Goal: Transaction & Acquisition: Purchase product/service

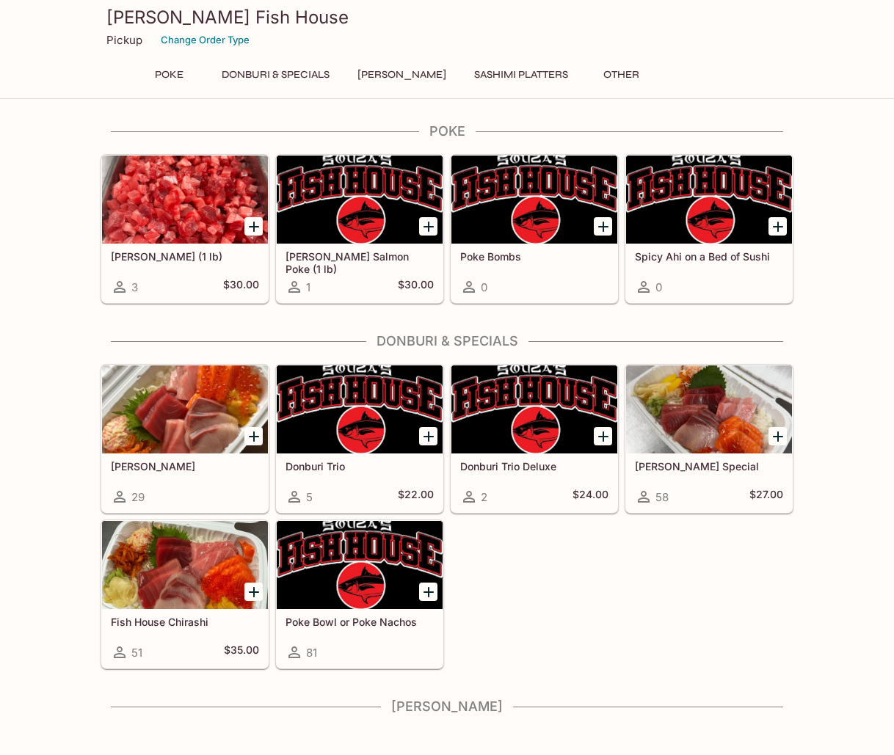
click at [424, 223] on icon "Add Ora King Salmon Poke (1 lb)" at bounding box center [429, 227] width 18 height 18
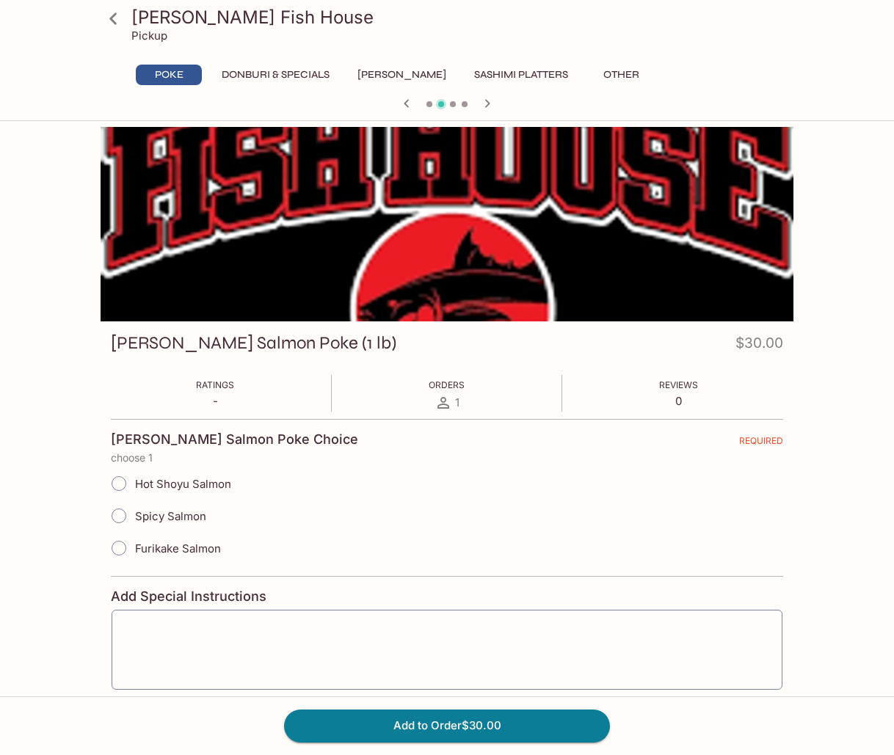
click at [163, 543] on span "Furikake Salmon" at bounding box center [178, 549] width 86 height 14
click at [134, 543] on input "Furikake Salmon" at bounding box center [119, 548] width 31 height 31
radio input "true"
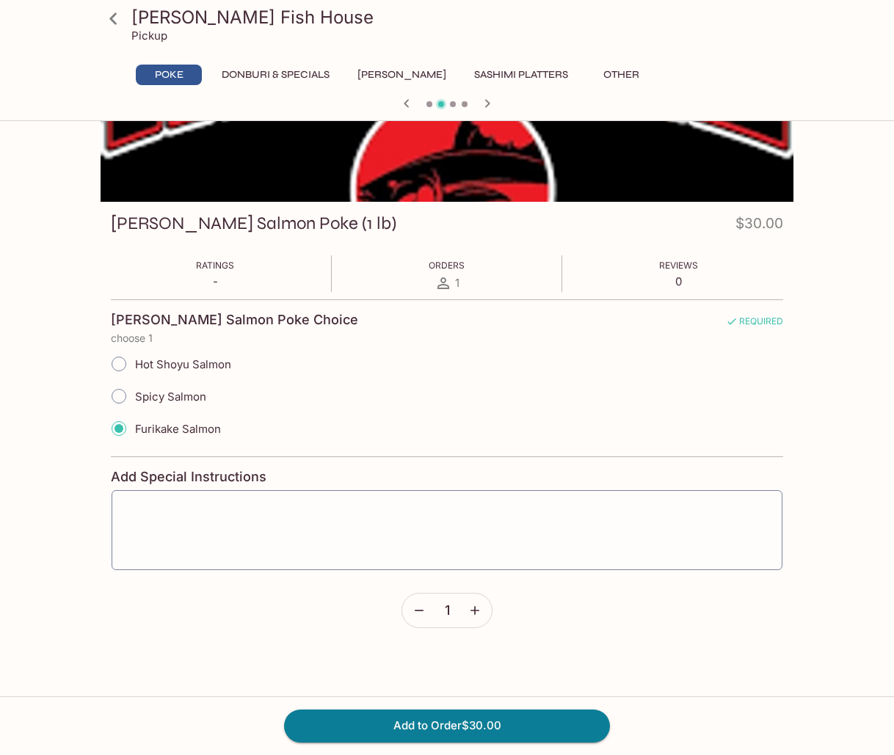
scroll to position [127, 0]
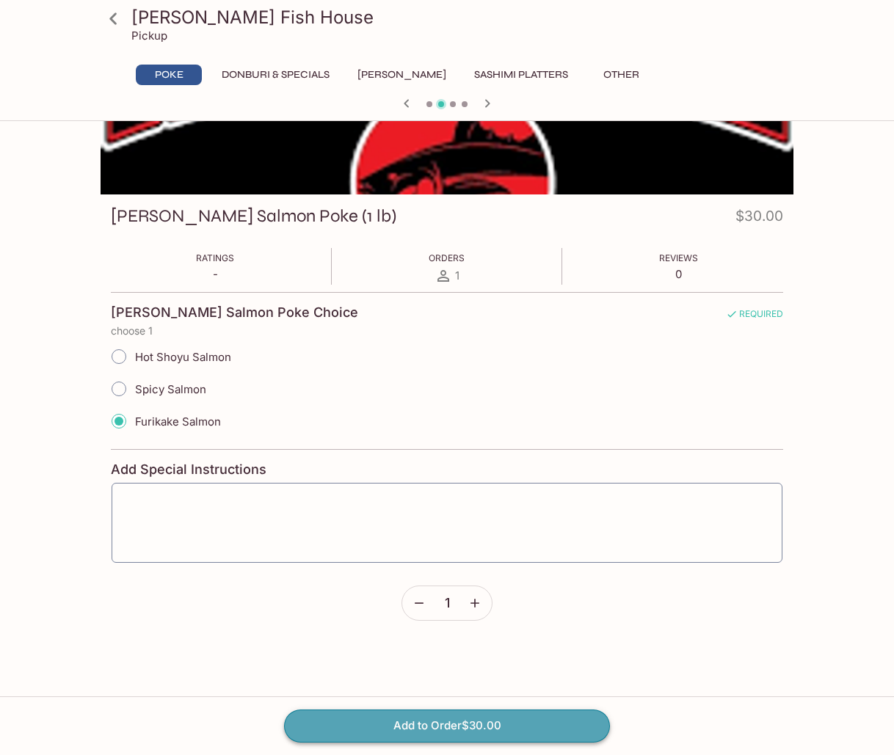
click at [467, 720] on button "Add to Order $30.00" at bounding box center [447, 726] width 326 height 32
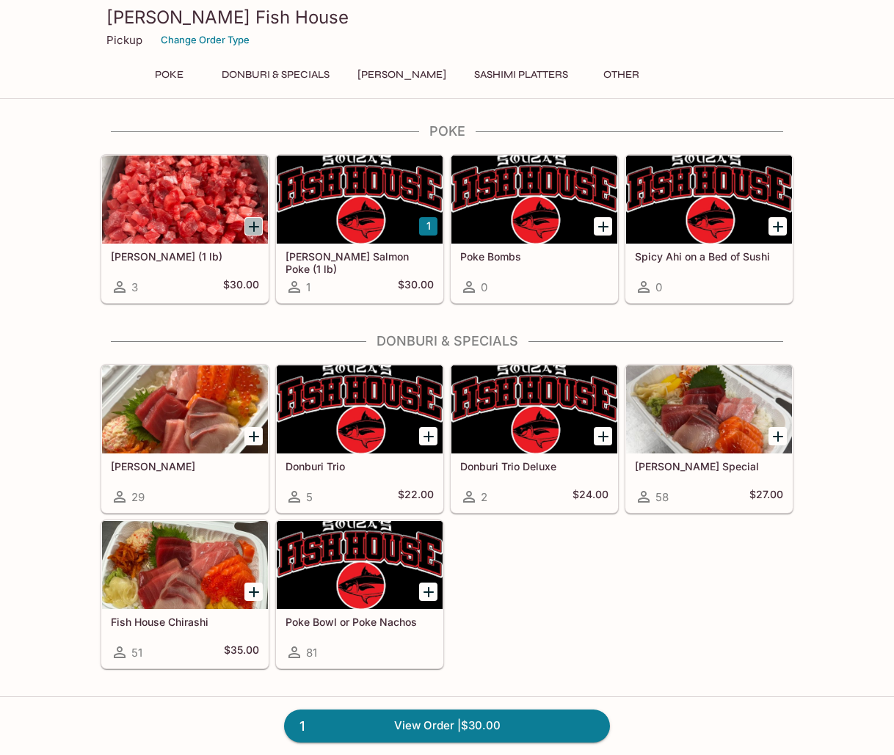
click at [247, 219] on icon "Add Ahi Poke (1 lb)" at bounding box center [254, 227] width 18 height 18
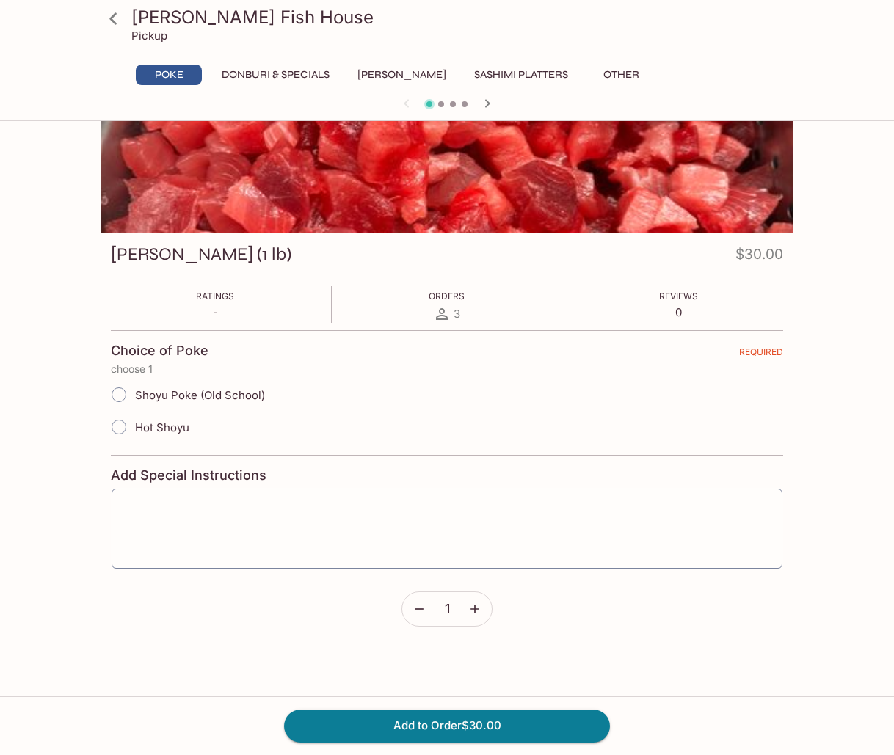
scroll to position [127, 0]
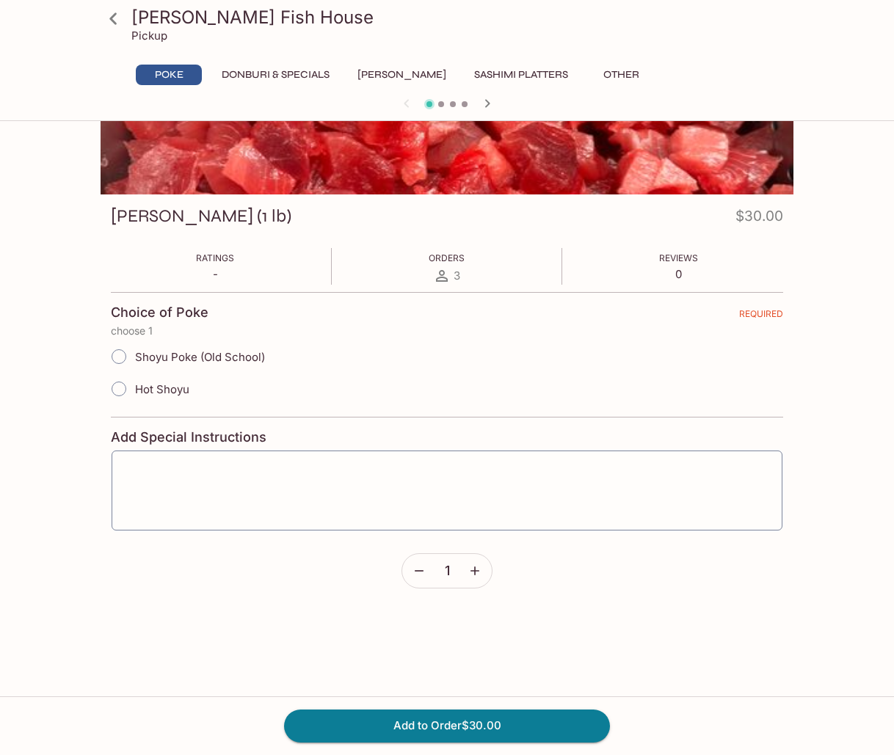
click at [117, 17] on icon at bounding box center [114, 19] width 26 height 26
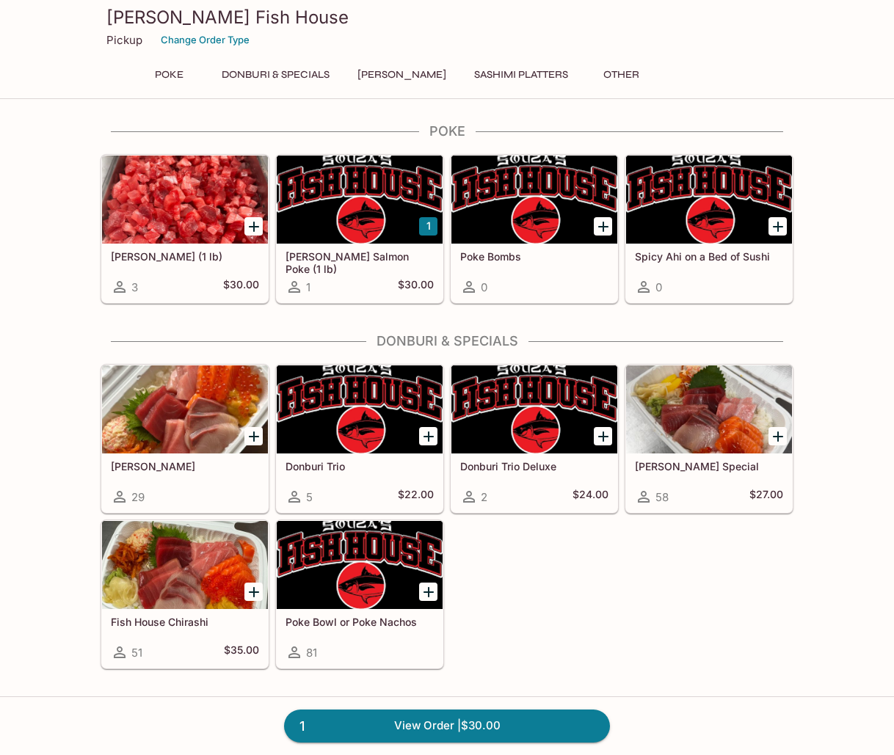
click at [601, 228] on icon "Add Poke Bombs" at bounding box center [604, 227] width 18 height 18
click at [254, 224] on icon "Add Ahi Poke (1 lb)" at bounding box center [254, 227] width 10 height 10
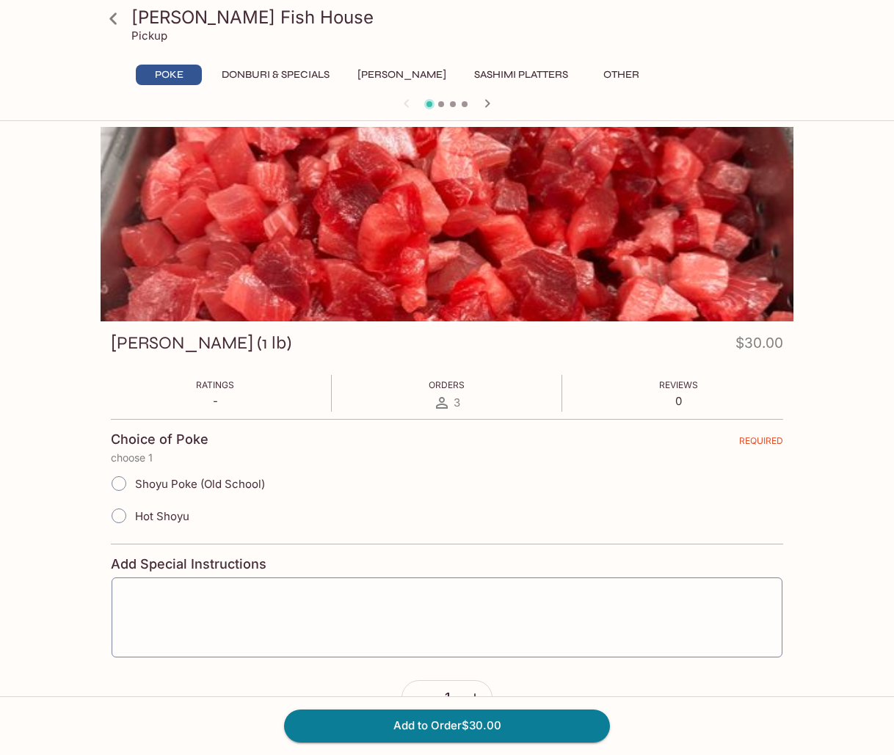
click at [123, 483] on input "Shoyu Poke (Old School)" at bounding box center [119, 483] width 31 height 31
radio input "true"
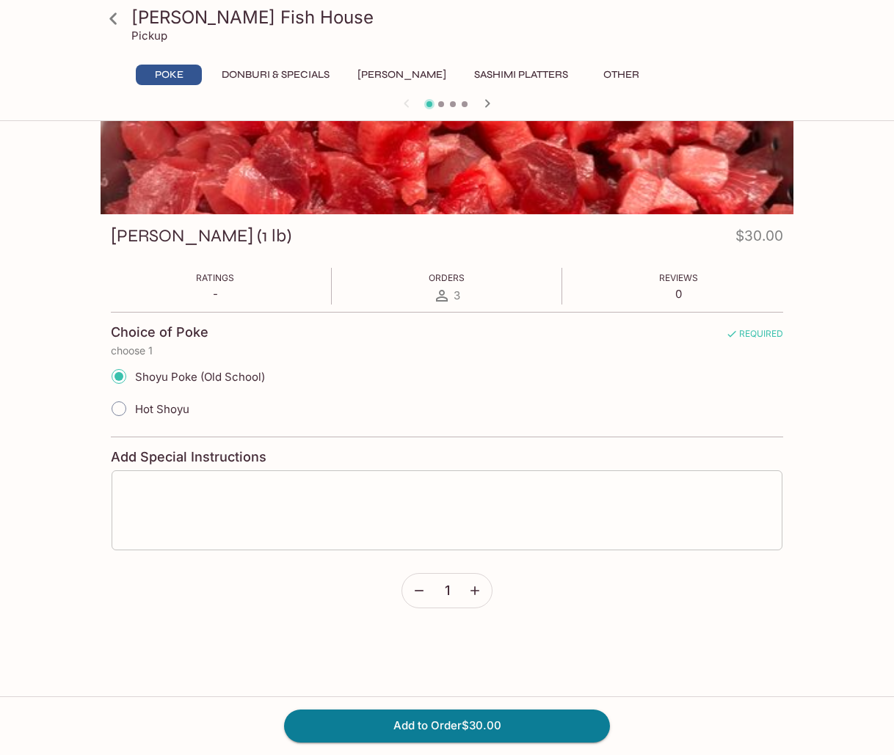
scroll to position [127, 0]
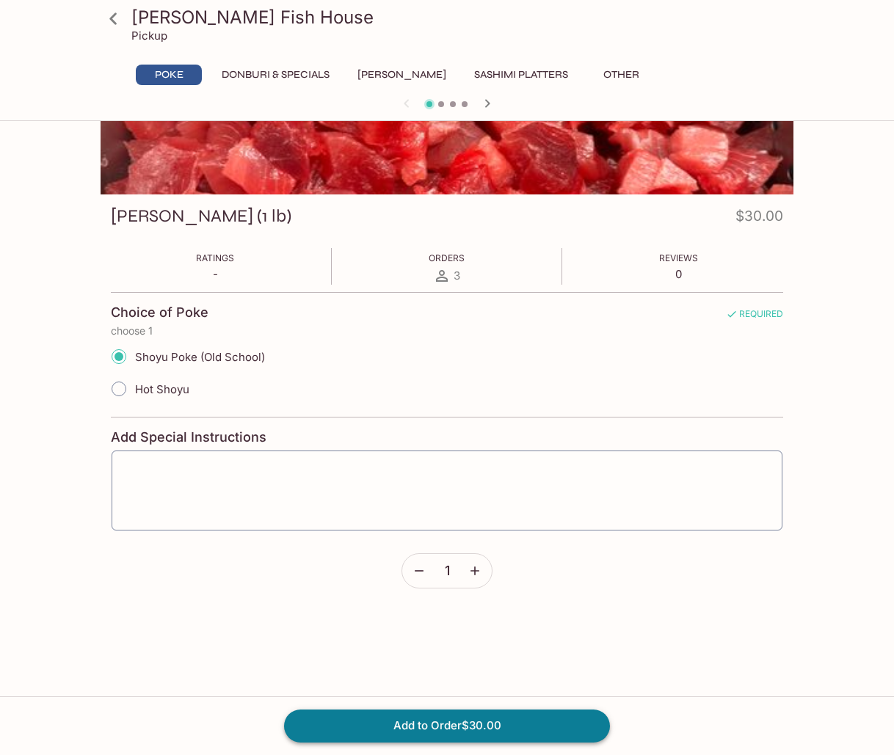
click at [398, 717] on button "Add to Order $30.00" at bounding box center [447, 726] width 326 height 32
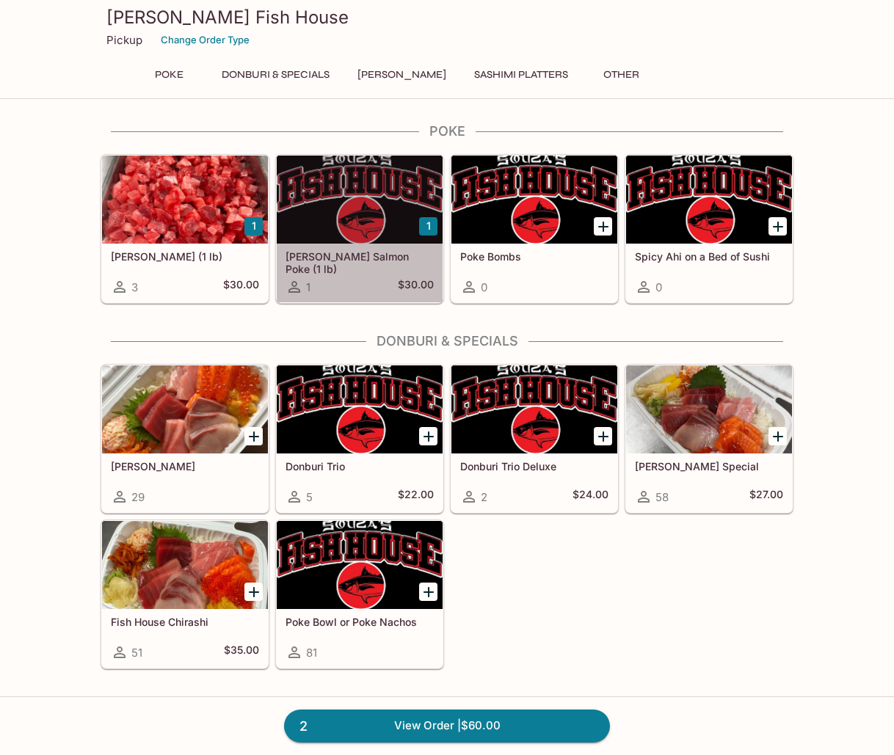
click at [343, 218] on div at bounding box center [360, 200] width 166 height 88
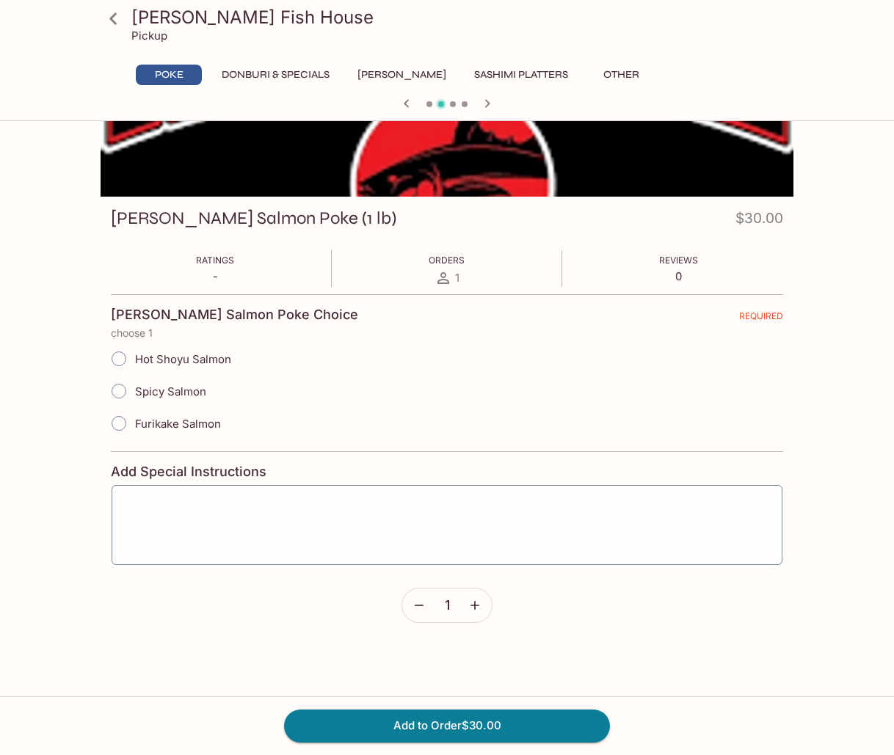
scroll to position [127, 0]
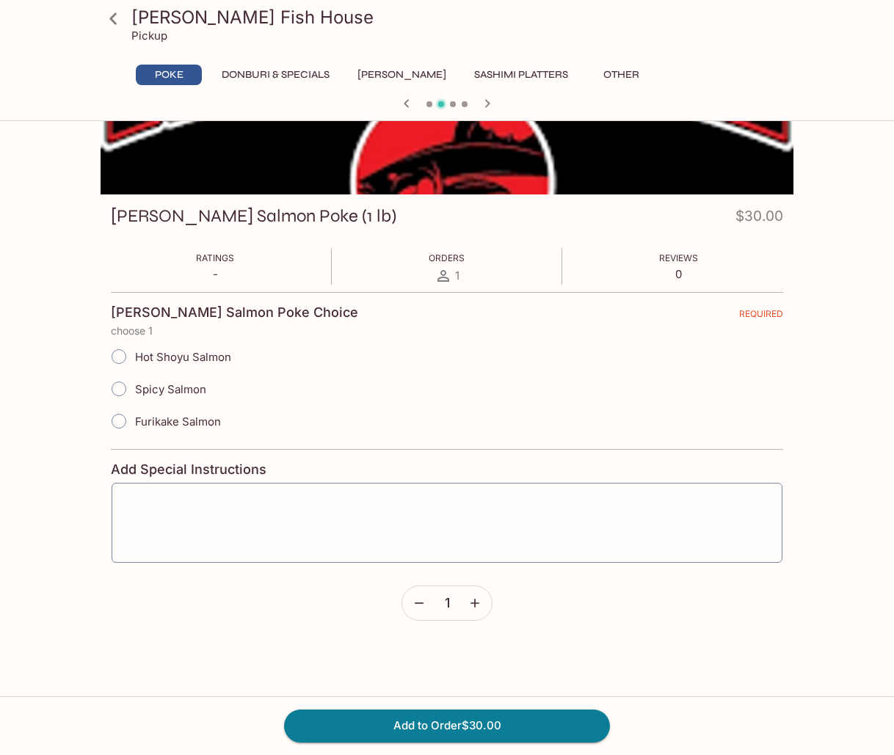
click at [126, 390] on input "Spicy Salmon" at bounding box center [119, 389] width 31 height 31
radio input "true"
click at [421, 722] on button "Add to Order $30.00" at bounding box center [447, 726] width 326 height 32
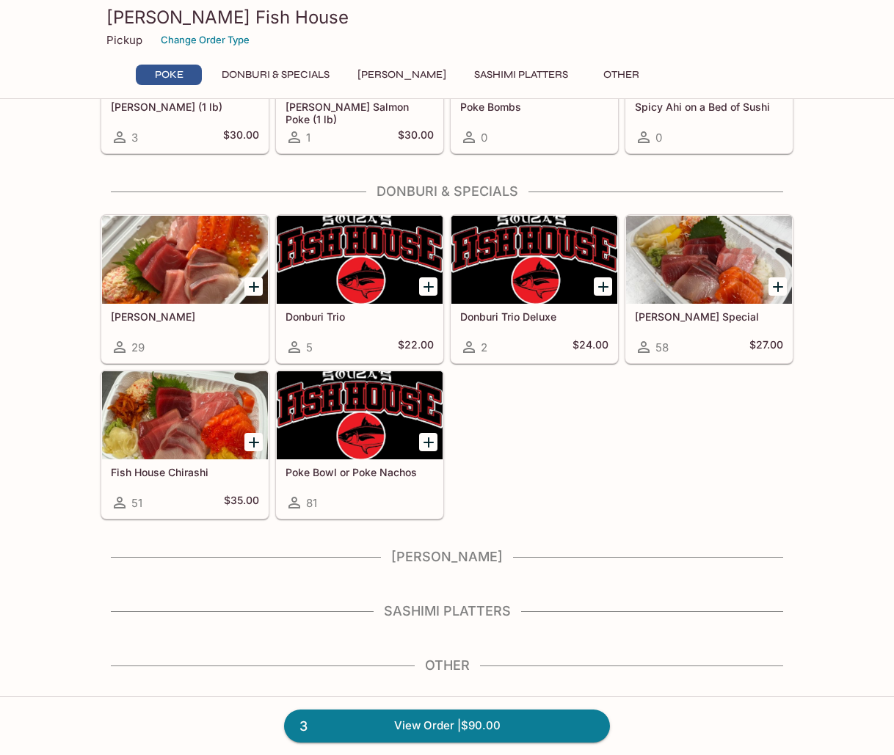
scroll to position [151, 0]
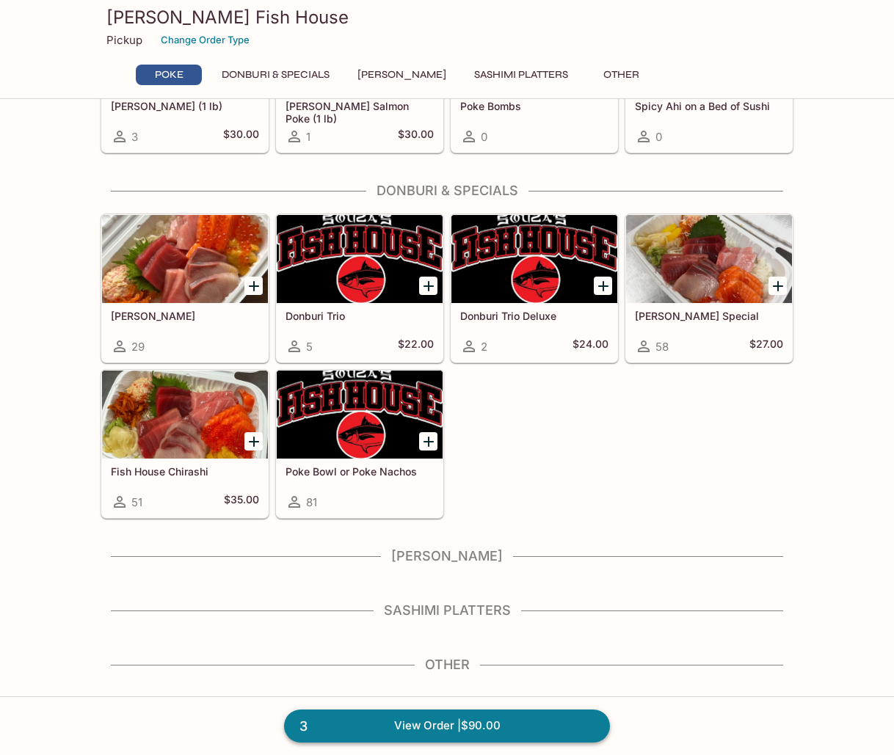
click at [562, 715] on link "3 View Order | $90.00" at bounding box center [447, 726] width 326 height 32
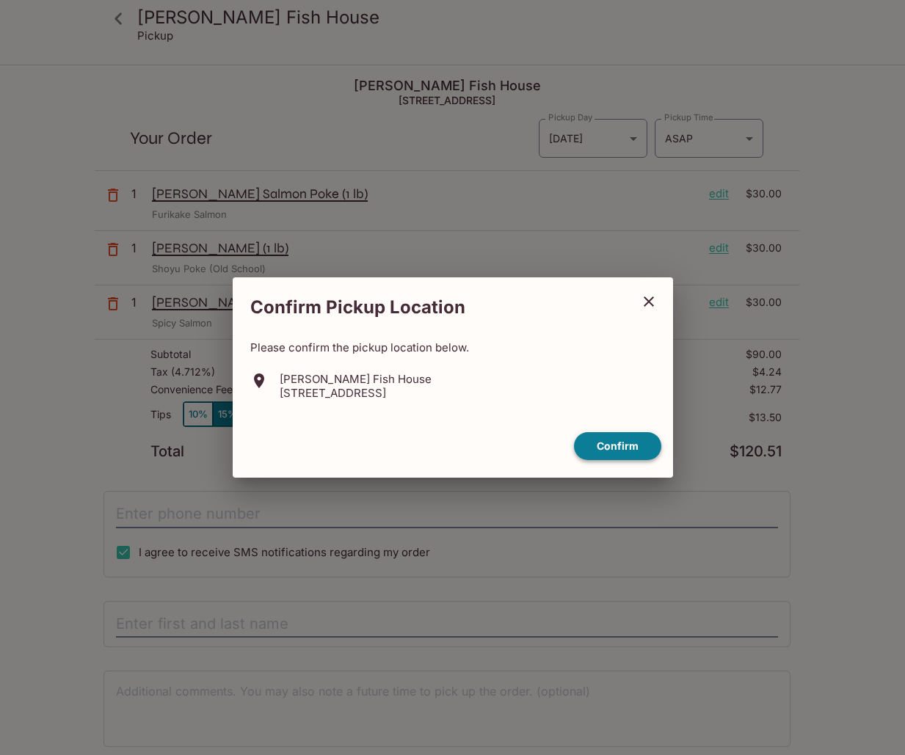
click at [615, 443] on button "Confirm" at bounding box center [617, 446] width 87 height 29
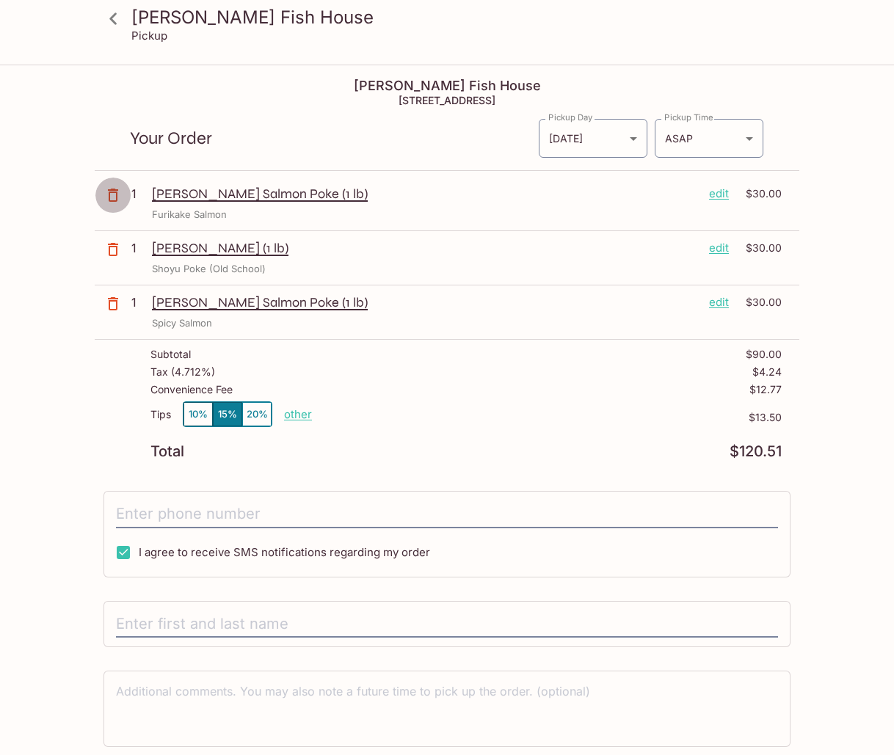
click at [113, 195] on icon "button" at bounding box center [113, 195] width 18 height 18
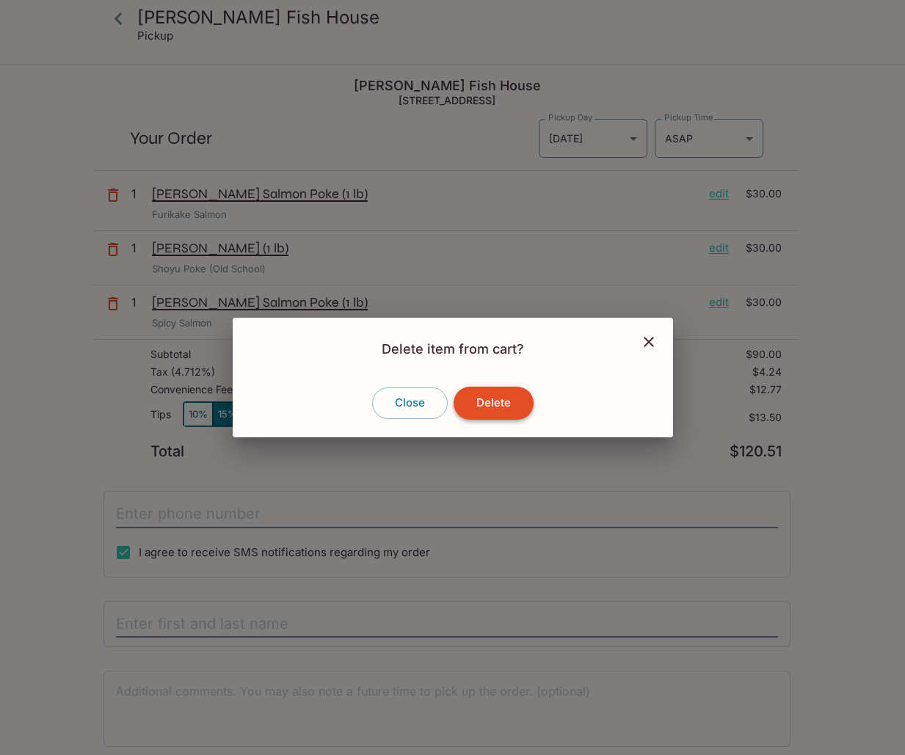
click at [505, 416] on button "Delete" at bounding box center [494, 403] width 80 height 32
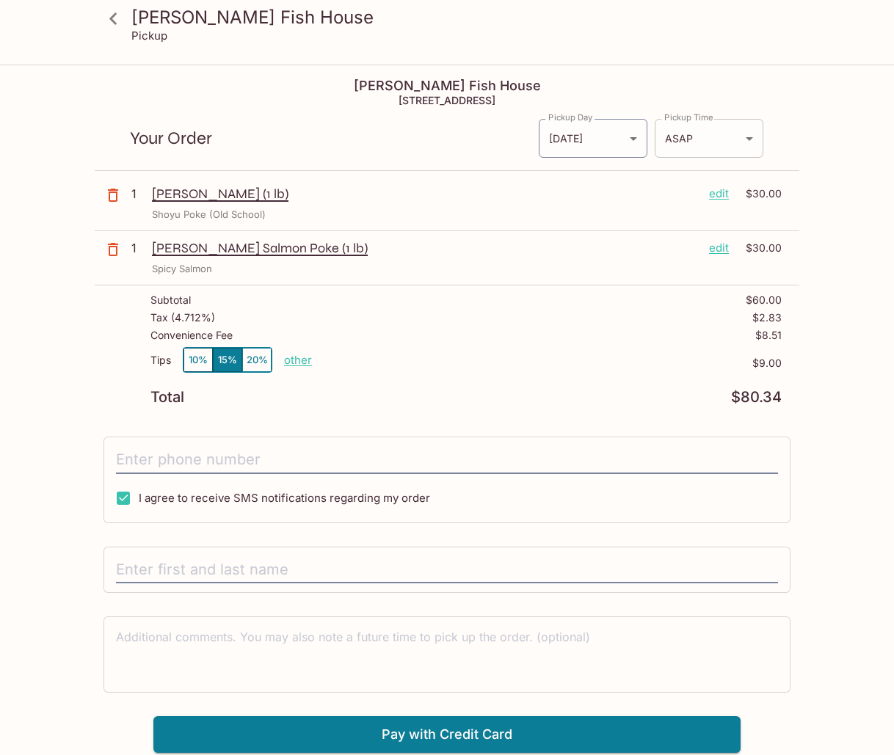
click at [744, 137] on body "[PERSON_NAME] Fish House Pickup [PERSON_NAME] Fish House [STREET_ADDRESS] Your …" at bounding box center [447, 443] width 894 height 755
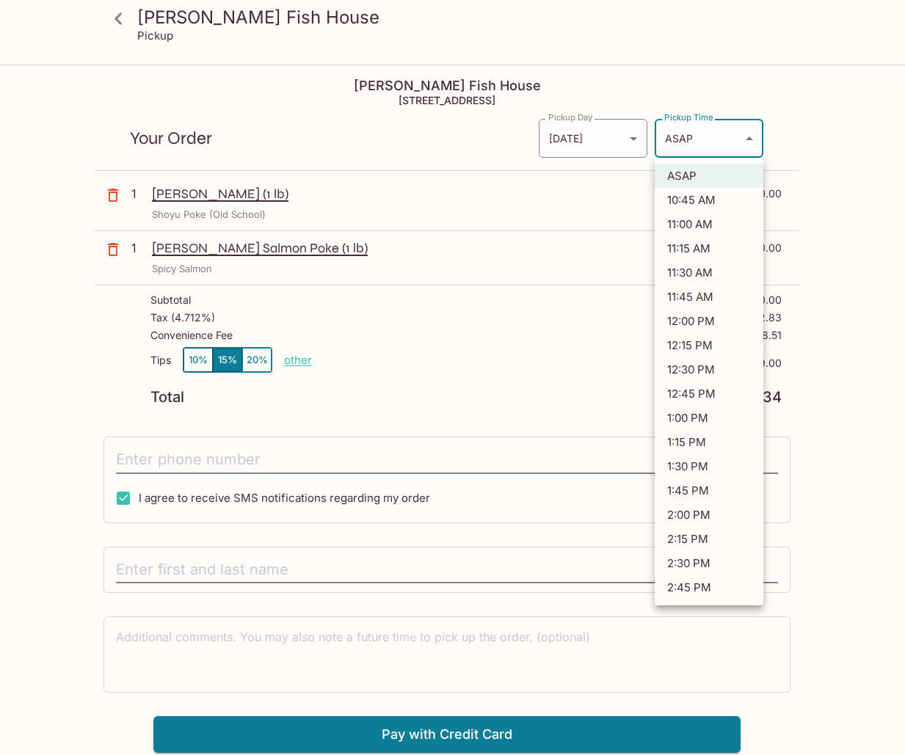
click at [714, 222] on li "11:00 AM" at bounding box center [709, 224] width 109 height 24
type input "[DATE]T21:00:38.000000Z"
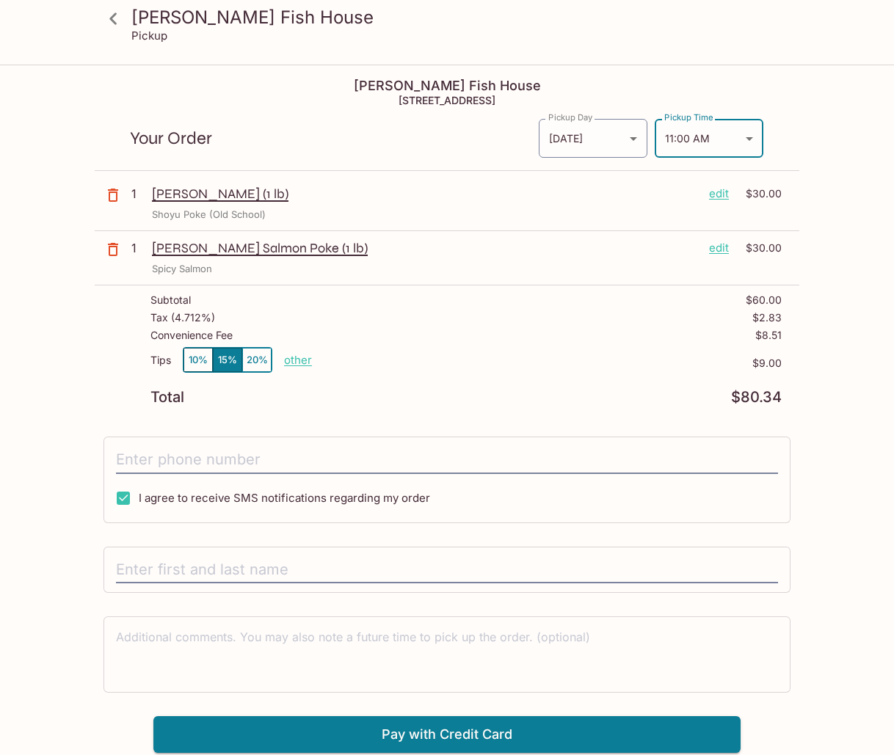
click at [53, 394] on div "[PERSON_NAME] Fish House Pickup [PERSON_NAME] Fish House [STREET_ADDRESS] Your …" at bounding box center [447, 409] width 894 height 687
click at [192, 360] on button "10%" at bounding box center [198, 360] width 29 height 24
click at [31, 385] on div "[PERSON_NAME] Fish House Pickup [PERSON_NAME] Fish House [STREET_ADDRESS] Your …" at bounding box center [447, 409] width 894 height 687
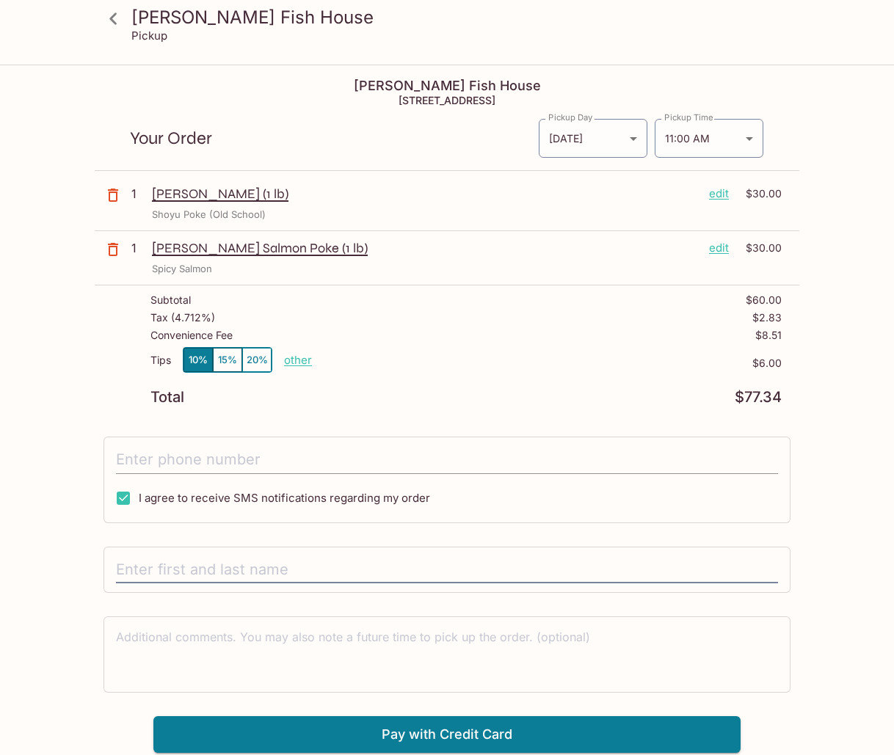
click at [182, 452] on input "tel" at bounding box center [447, 460] width 662 height 28
type input "[PHONE_NUMBER]"
click at [26, 463] on div "[PERSON_NAME] Fish House Pickup [PERSON_NAME] Fish House [STREET_ADDRESS] Your …" at bounding box center [447, 409] width 894 height 687
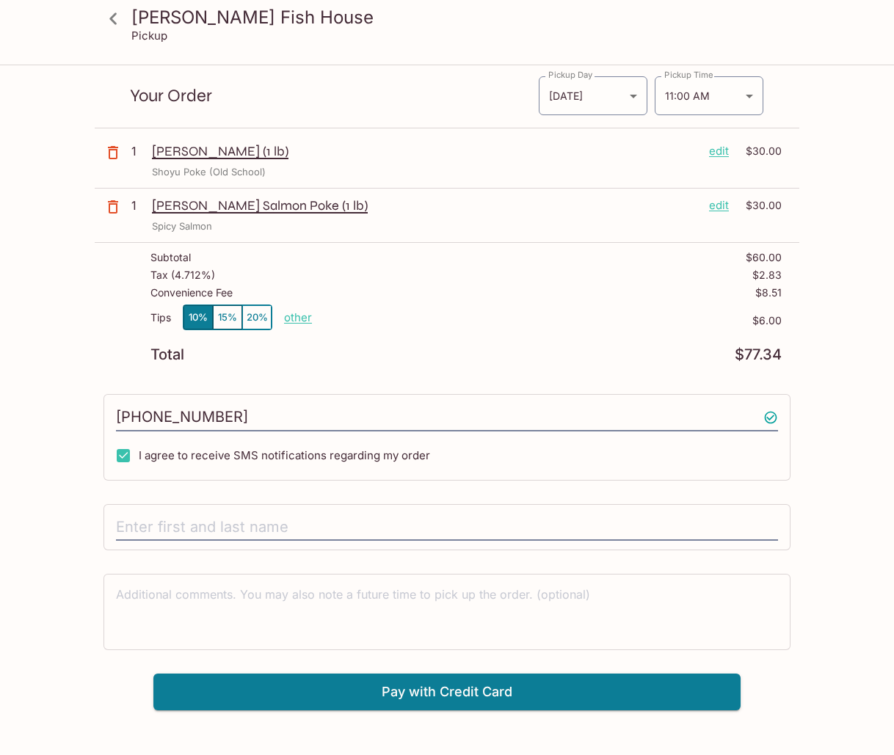
scroll to position [66, 0]
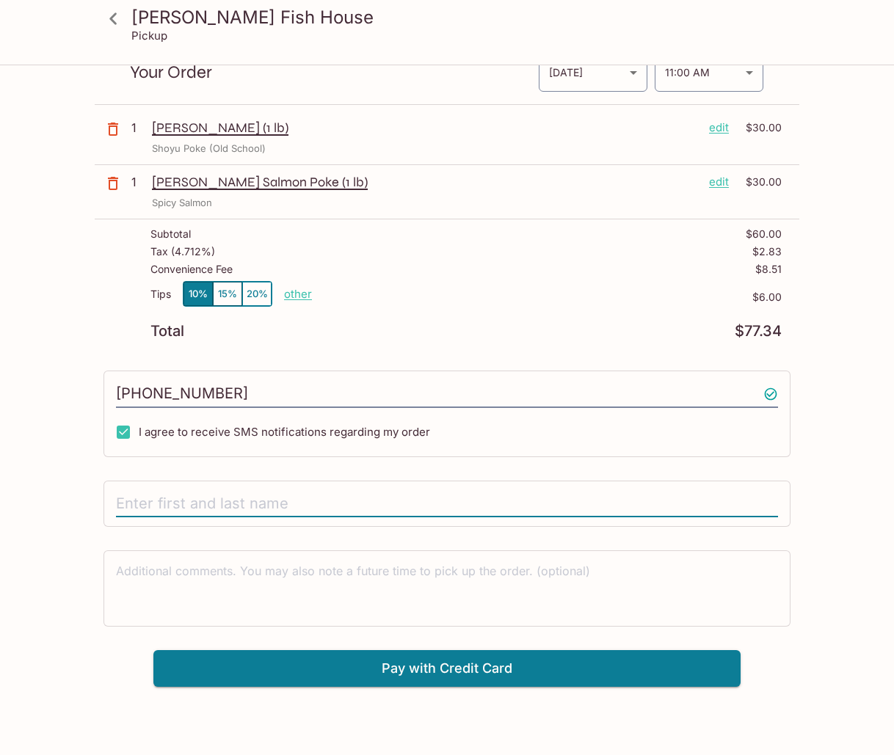
click at [186, 498] on input "text" at bounding box center [447, 504] width 662 height 28
click at [211, 670] on button "Pay with Credit Card" at bounding box center [446, 668] width 587 height 37
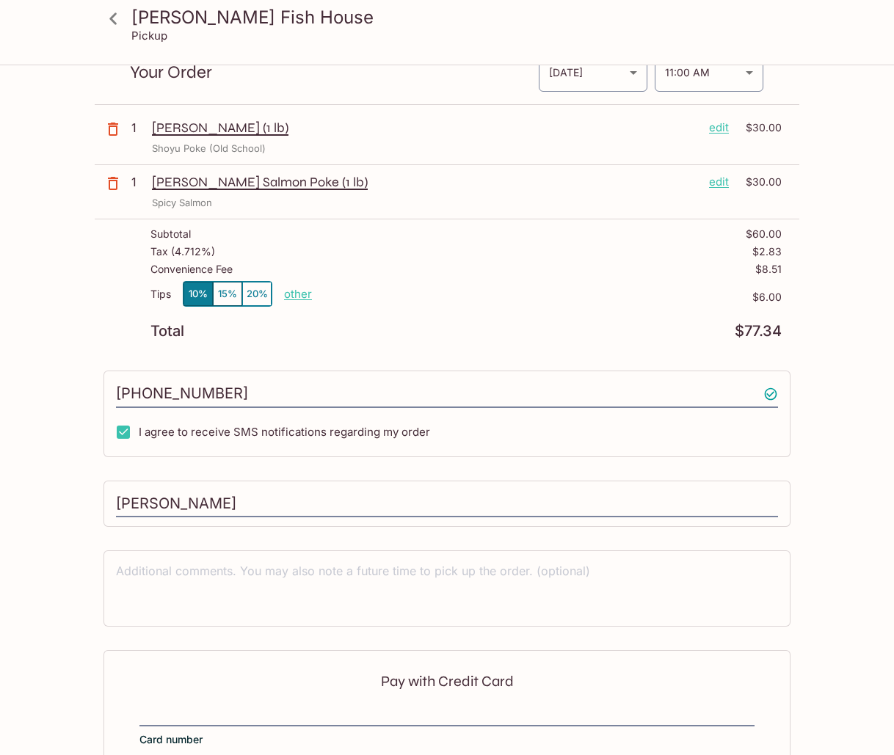
scroll to position [218, 0]
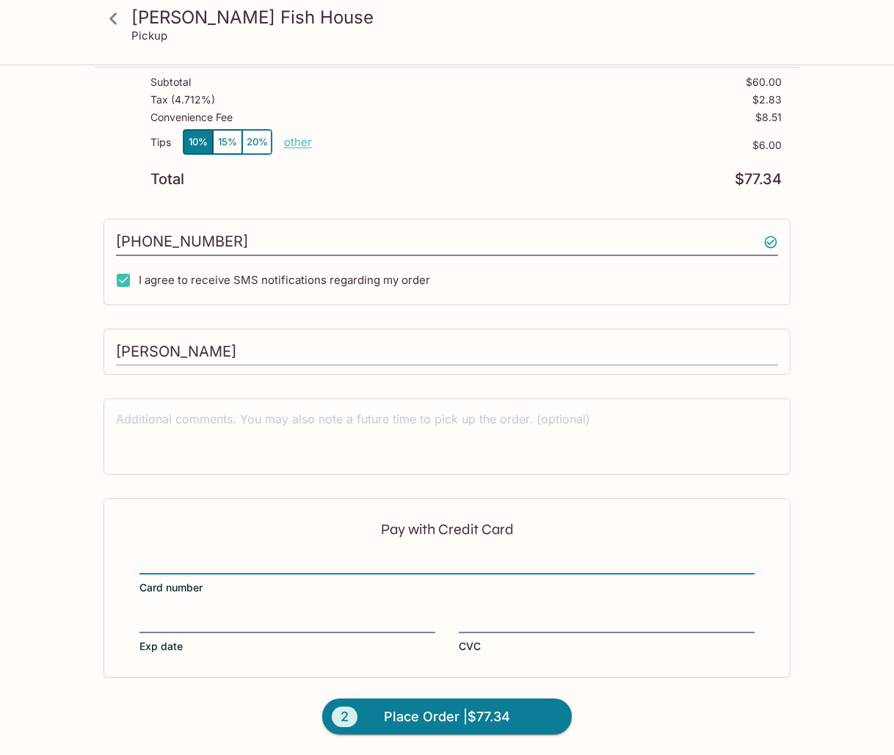
click at [175, 347] on input "[PERSON_NAME]" at bounding box center [447, 352] width 662 height 28
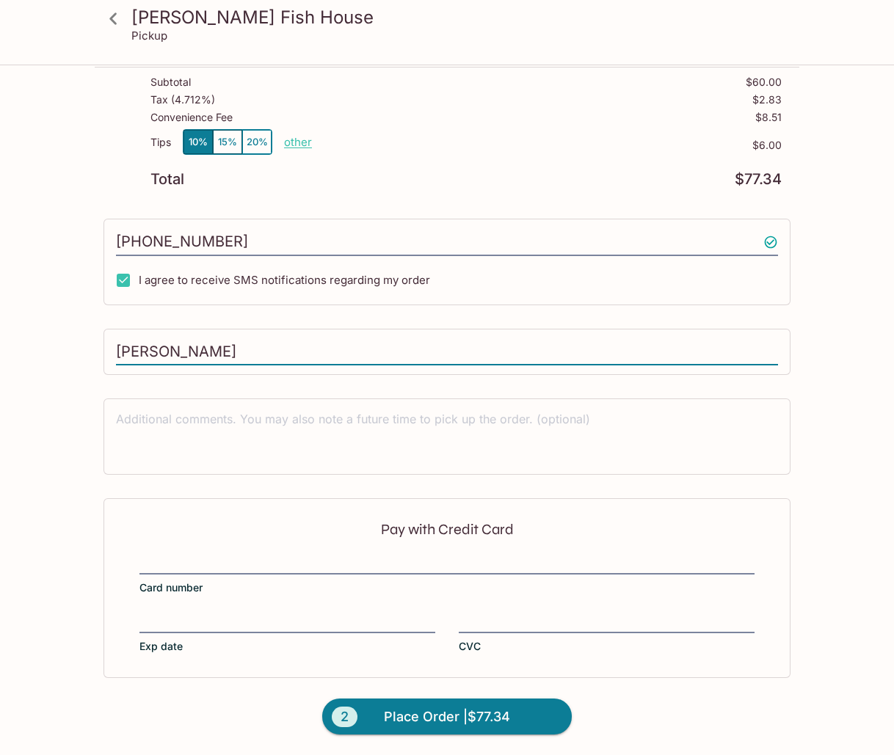
drag, startPoint x: 165, startPoint y: 349, endPoint x: 59, endPoint y: 349, distance: 105.7
click at [59, 349] on div "[PERSON_NAME] Fish House Pickup [PERSON_NAME] Fish House [STREET_ADDRESS] Your …" at bounding box center [447, 301] width 894 height 907
type input "[PERSON_NAME]"
click at [175, 546] on div "Pay with Credit Card Card number Exp date CVC" at bounding box center [447, 588] width 687 height 179
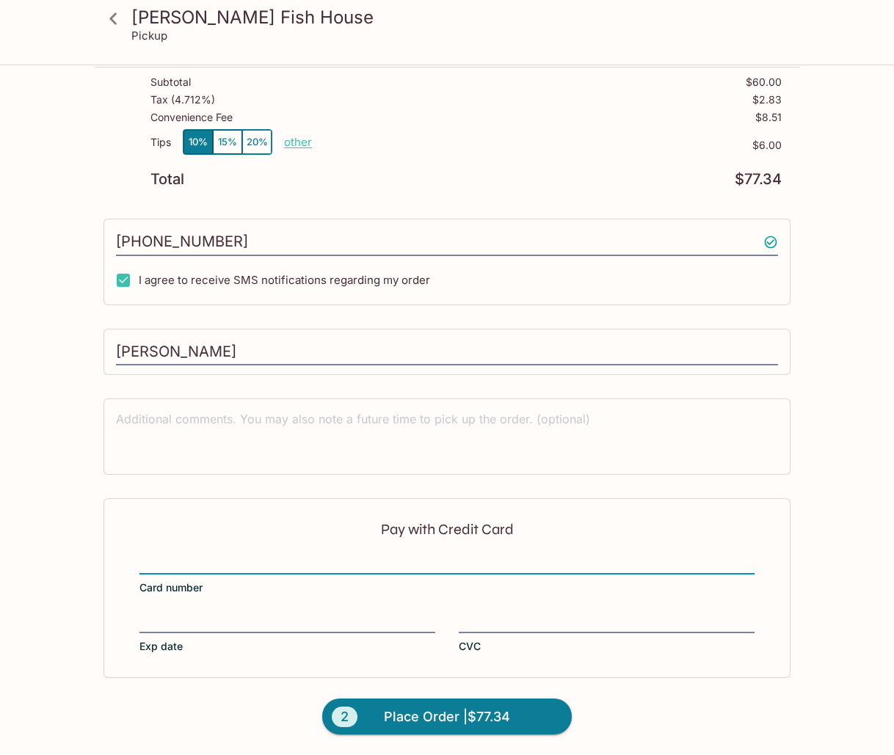
click at [353, 611] on div "Pay with Credit Card Card number Exp date CVC" at bounding box center [447, 588] width 687 height 179
click at [456, 704] on button "2 Place Order | $77.34" at bounding box center [447, 717] width 250 height 37
